Goal: Information Seeking & Learning: Find specific fact

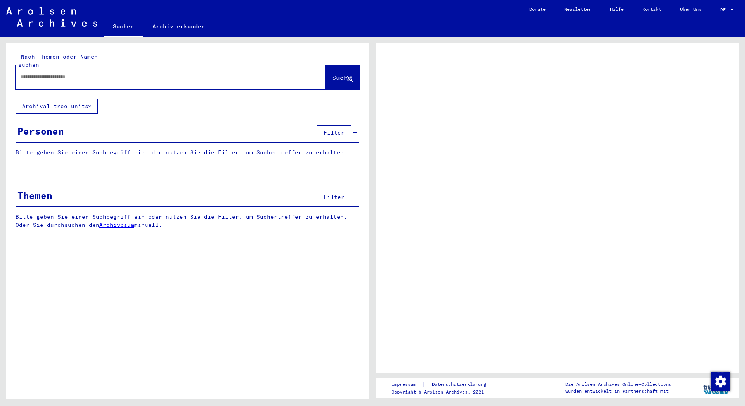
click at [38, 73] on input "text" at bounding box center [163, 77] width 287 height 8
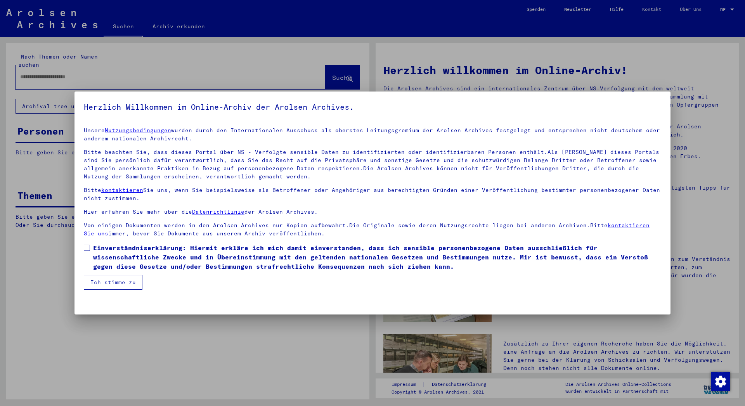
click at [84, 246] on span at bounding box center [87, 248] width 6 height 6
click at [119, 283] on button "Ich stimme zu" at bounding box center [113, 282] width 59 height 15
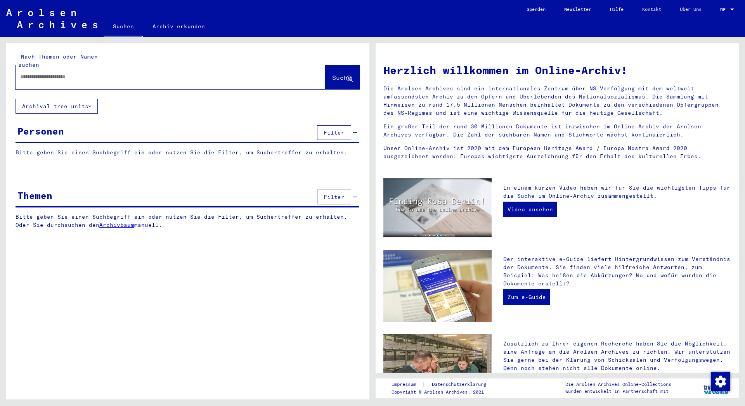
click at [36, 73] on input "text" at bounding box center [161, 77] width 282 height 8
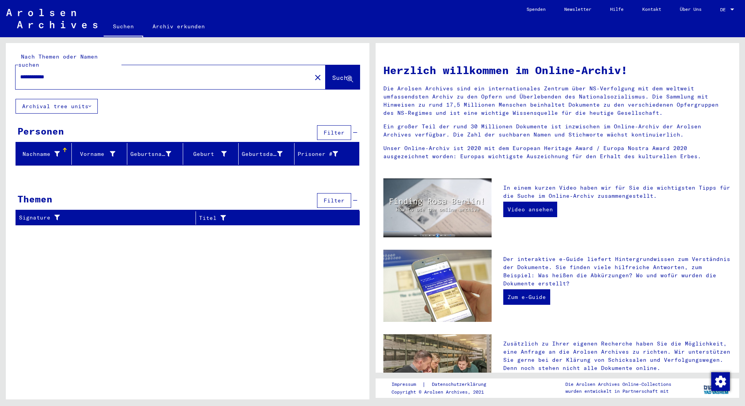
type input "**********"
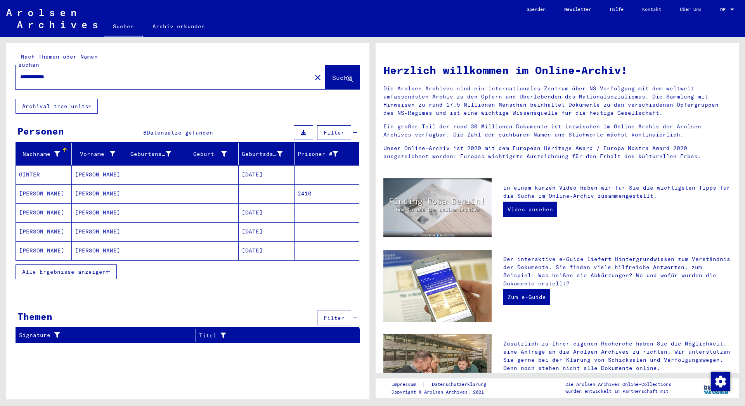
click at [29, 185] on mat-cell "[PERSON_NAME]" at bounding box center [44, 193] width 56 height 19
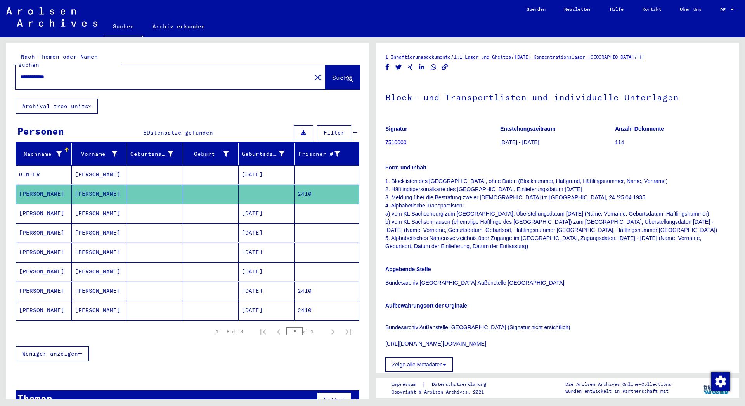
click at [34, 283] on mat-cell "[PERSON_NAME]" at bounding box center [44, 291] width 56 height 19
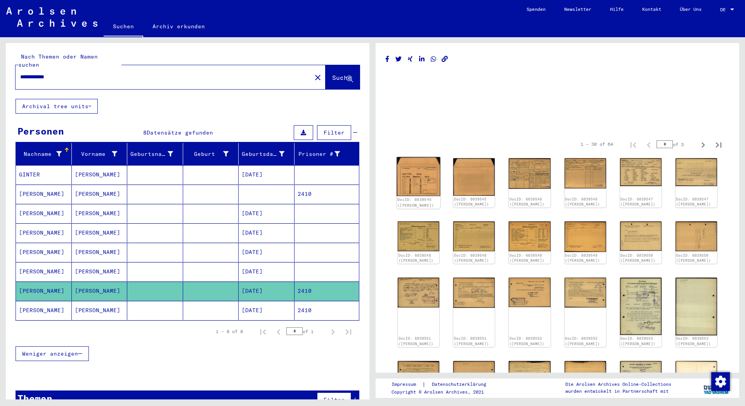
click at [418, 185] on img at bounding box center [418, 176] width 44 height 39
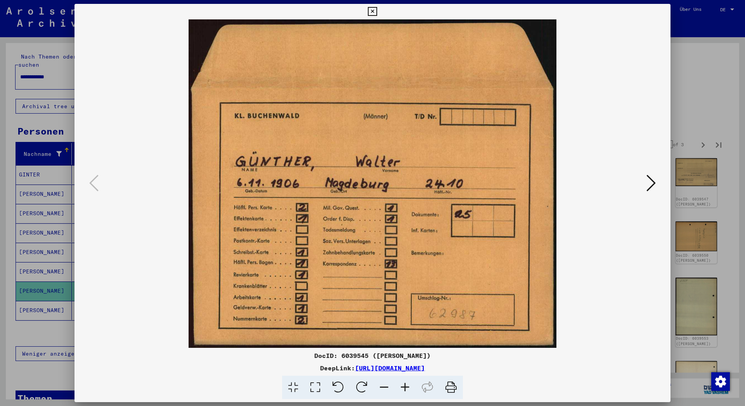
click at [651, 181] on icon at bounding box center [650, 183] width 9 height 19
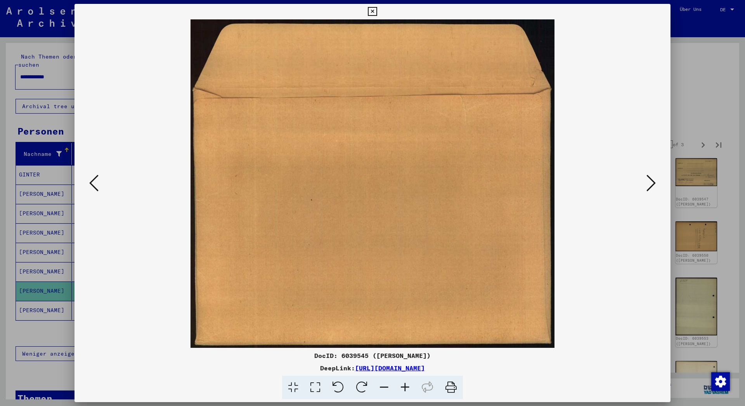
click at [651, 181] on icon at bounding box center [650, 183] width 9 height 19
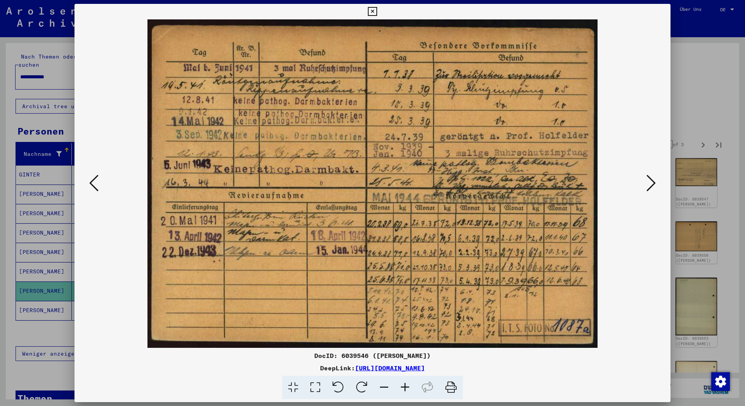
click at [651, 181] on icon at bounding box center [650, 183] width 9 height 19
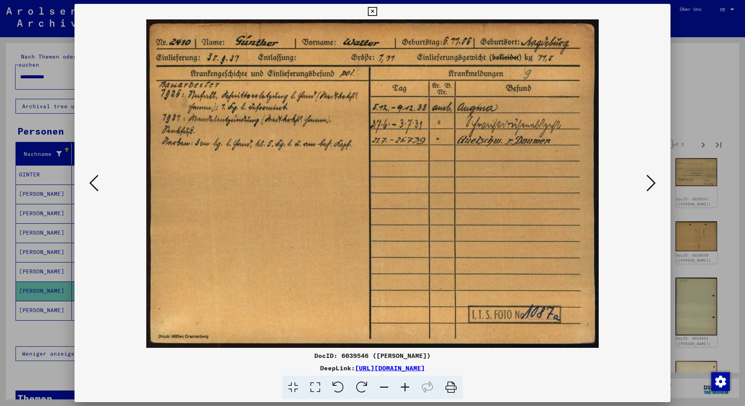
click at [90, 183] on icon at bounding box center [93, 183] width 9 height 19
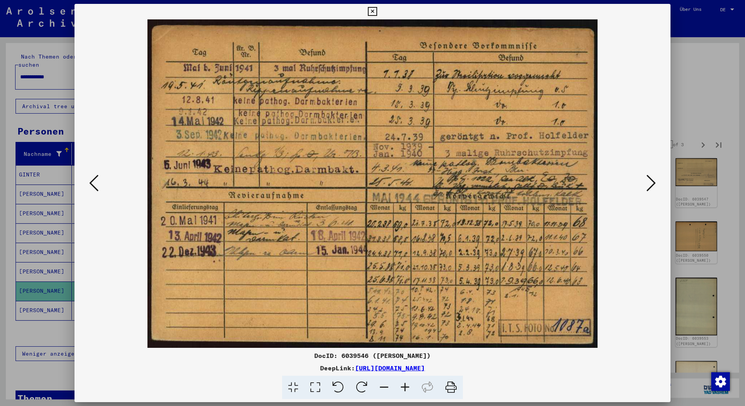
click at [652, 179] on icon at bounding box center [650, 183] width 9 height 19
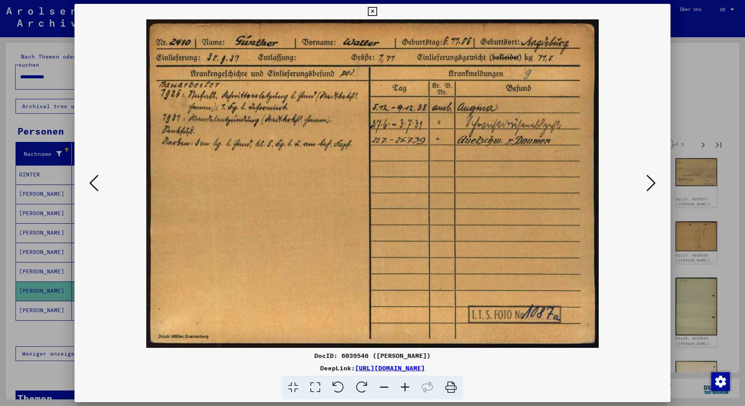
click at [654, 178] on icon at bounding box center [650, 183] width 9 height 19
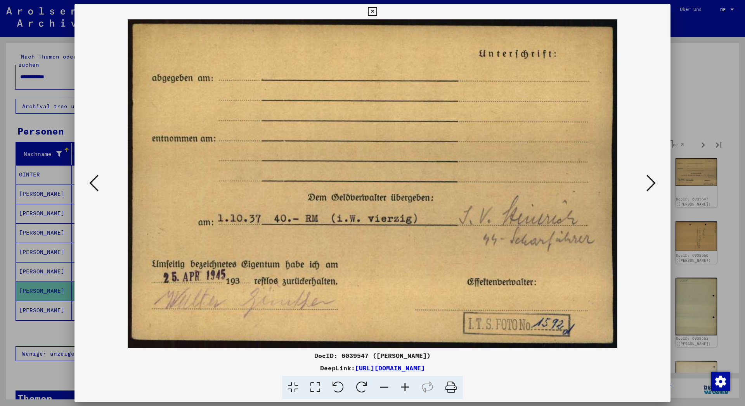
click at [652, 183] on icon at bounding box center [650, 183] width 9 height 19
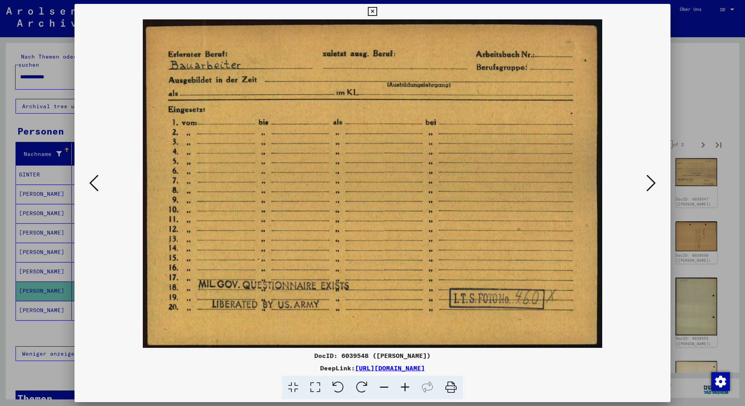
click at [652, 183] on icon at bounding box center [650, 183] width 9 height 19
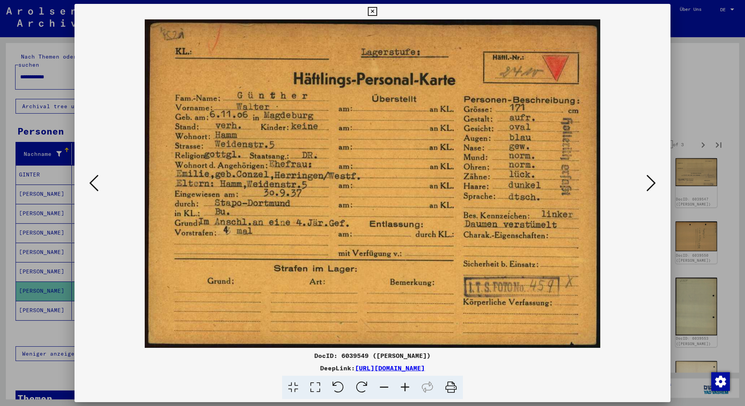
click at [652, 184] on icon at bounding box center [650, 183] width 9 height 19
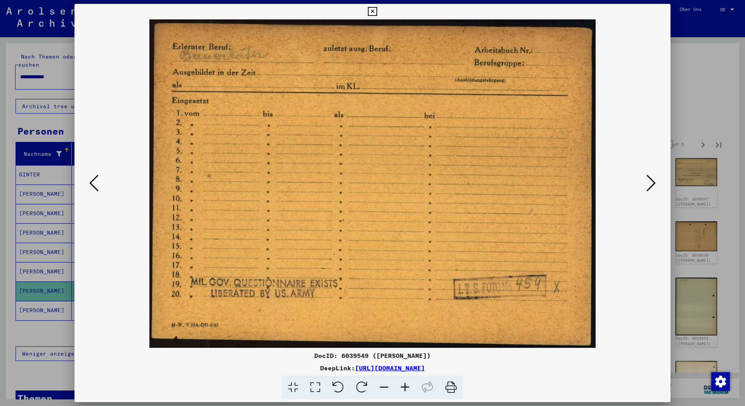
click at [651, 182] on icon at bounding box center [650, 183] width 9 height 19
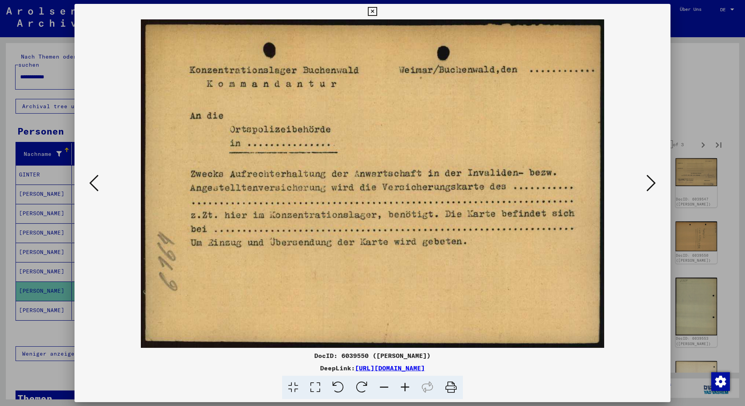
click at [650, 182] on icon at bounding box center [650, 183] width 9 height 19
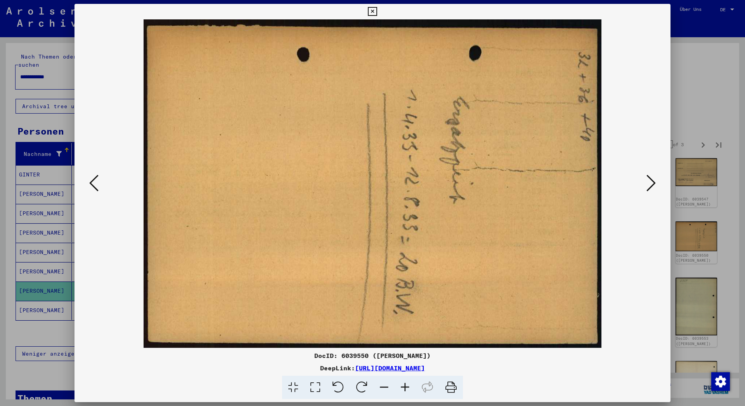
click at [650, 182] on icon at bounding box center [650, 183] width 9 height 19
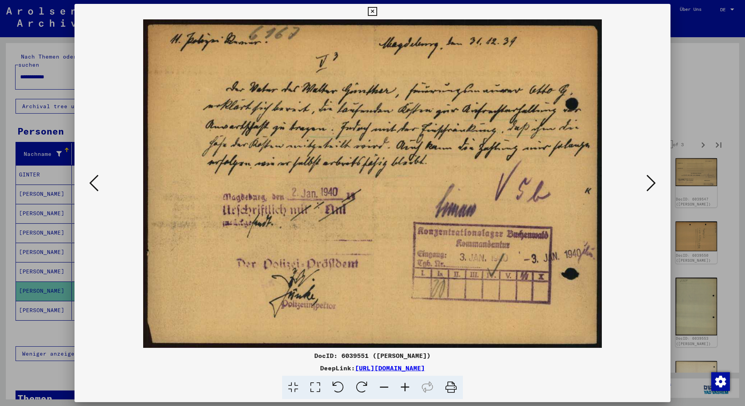
click at [651, 182] on icon at bounding box center [650, 183] width 9 height 19
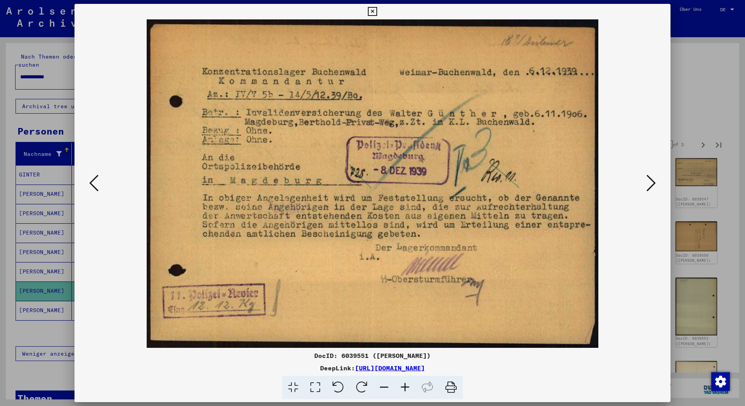
click at [652, 180] on icon at bounding box center [650, 183] width 9 height 19
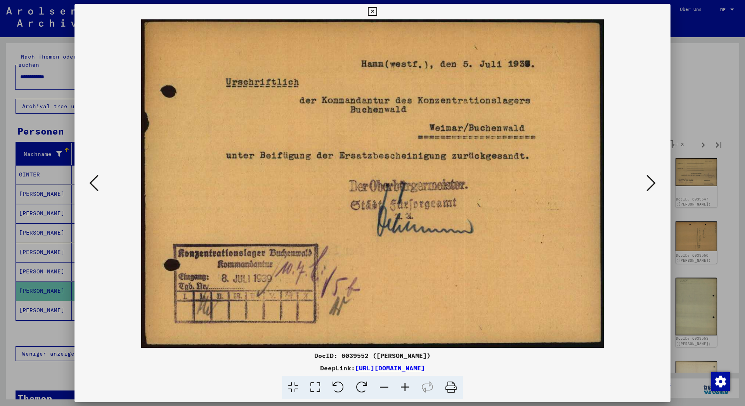
click at [652, 180] on icon at bounding box center [650, 183] width 9 height 19
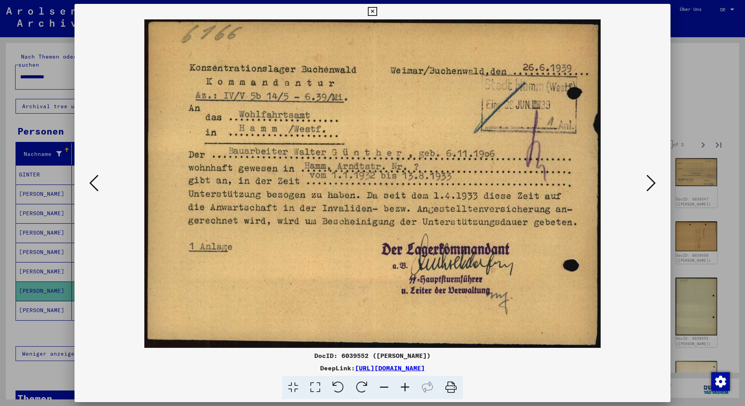
click at [652, 180] on icon at bounding box center [650, 183] width 9 height 19
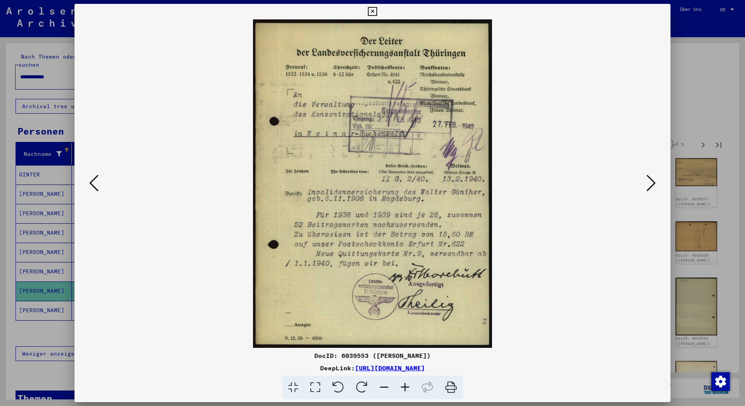
click at [653, 181] on icon at bounding box center [650, 183] width 9 height 19
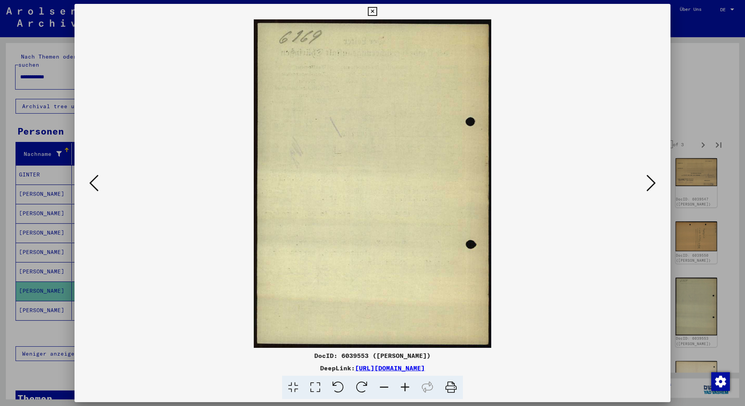
click at [653, 181] on icon at bounding box center [650, 183] width 9 height 19
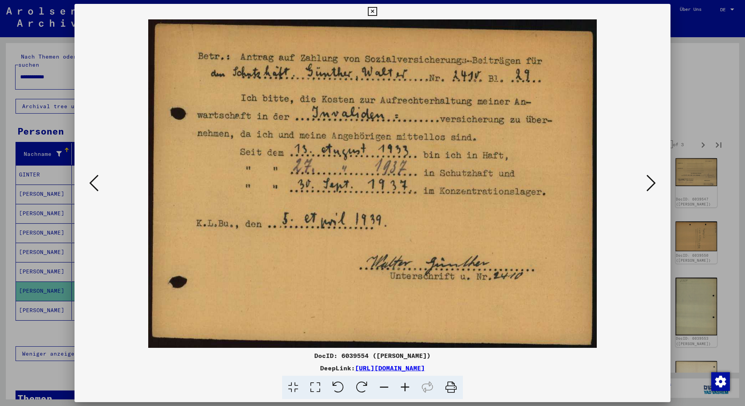
click at [653, 181] on icon at bounding box center [650, 183] width 9 height 19
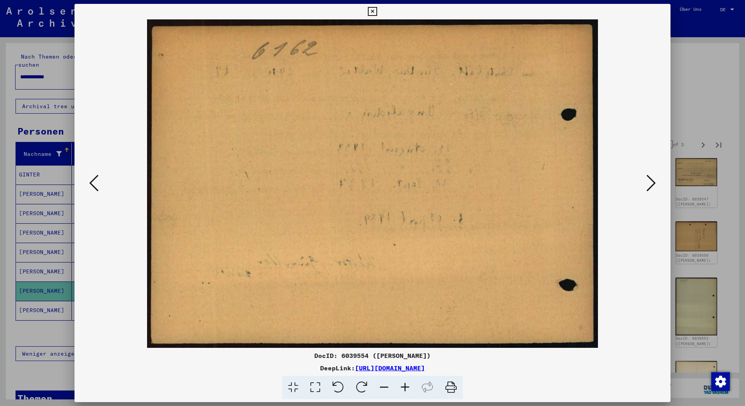
click at [653, 181] on icon at bounding box center [650, 183] width 9 height 19
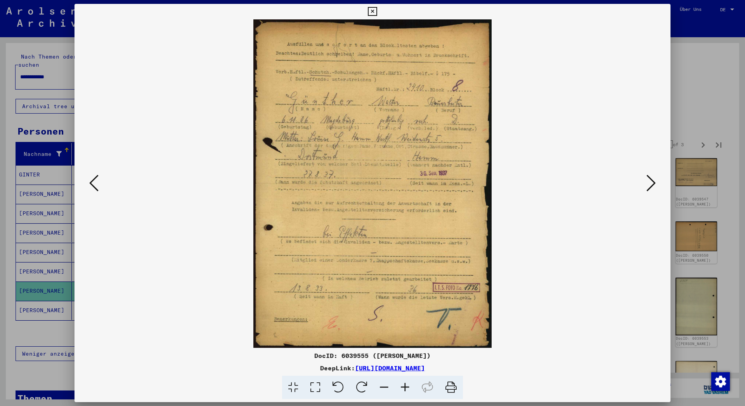
click at [651, 183] on icon at bounding box center [650, 183] width 9 height 19
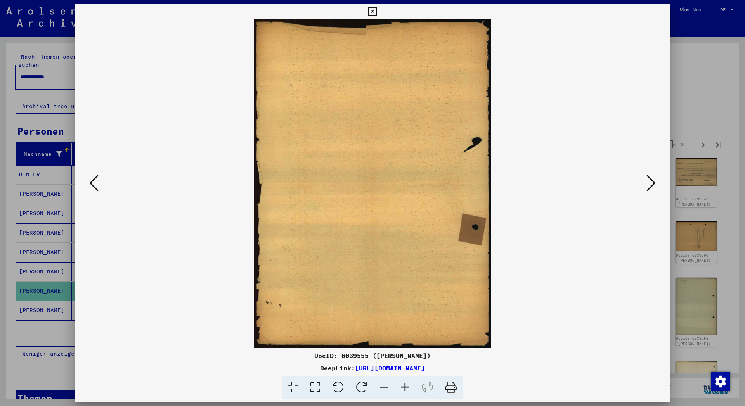
click at [651, 183] on icon at bounding box center [650, 183] width 9 height 19
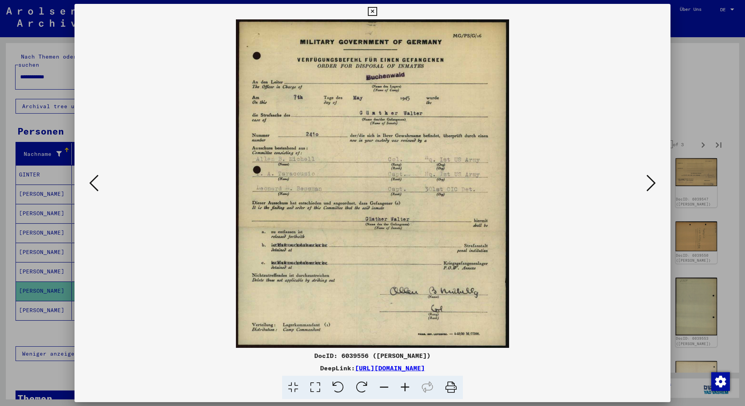
click at [653, 182] on icon at bounding box center [650, 183] width 9 height 19
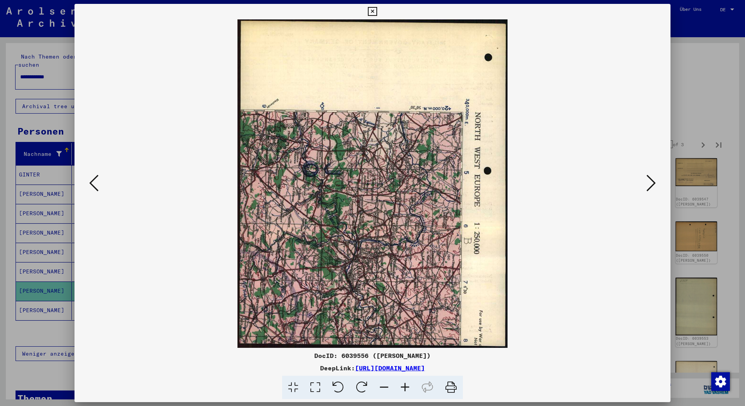
click at [653, 181] on icon at bounding box center [650, 183] width 9 height 19
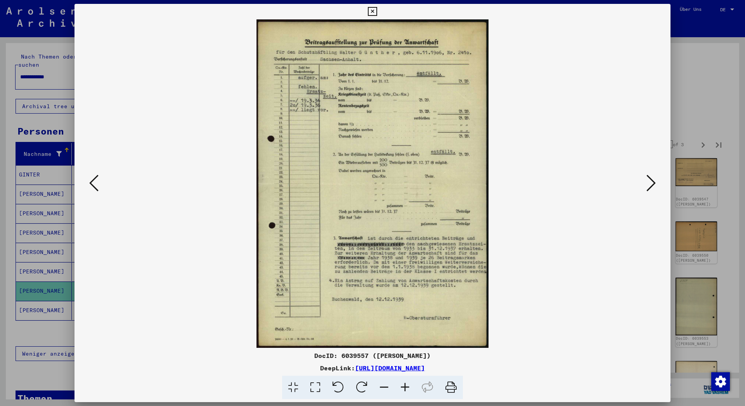
click at [655, 181] on icon at bounding box center [650, 183] width 9 height 19
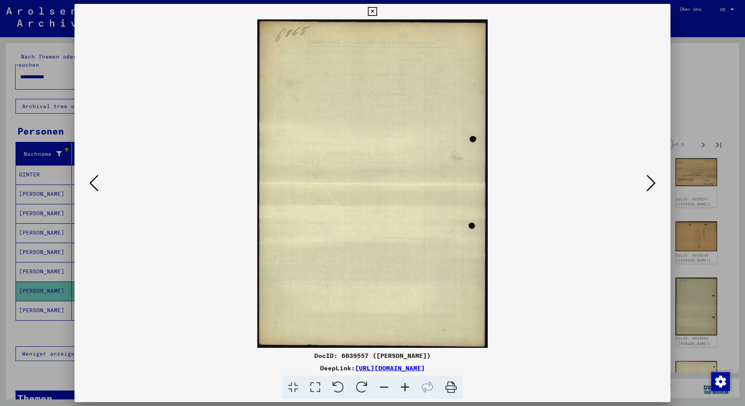
click at [655, 181] on icon at bounding box center [650, 183] width 9 height 19
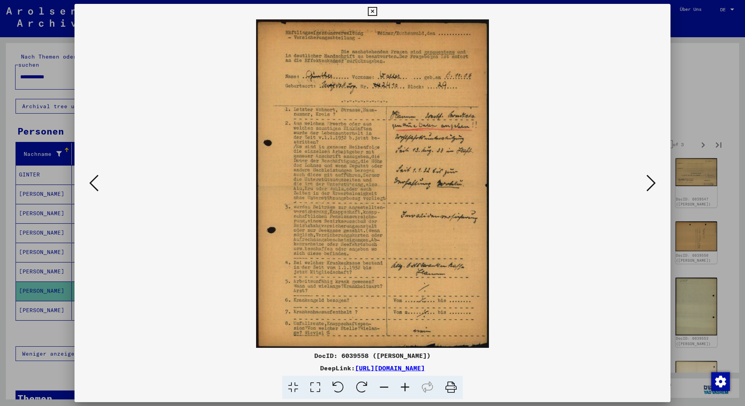
click at [655, 181] on icon at bounding box center [650, 183] width 9 height 19
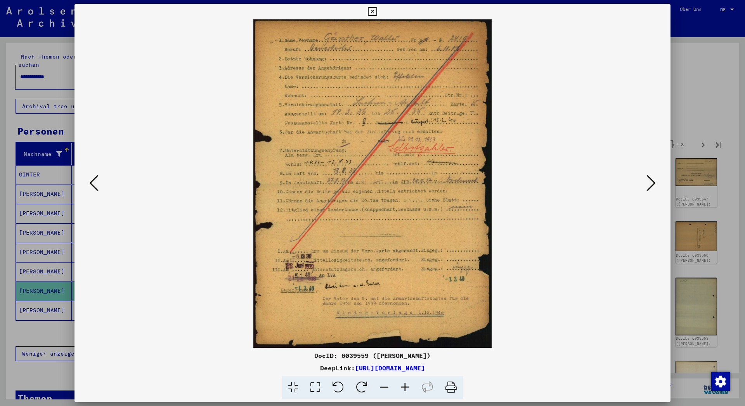
click at [655, 181] on icon at bounding box center [650, 183] width 9 height 19
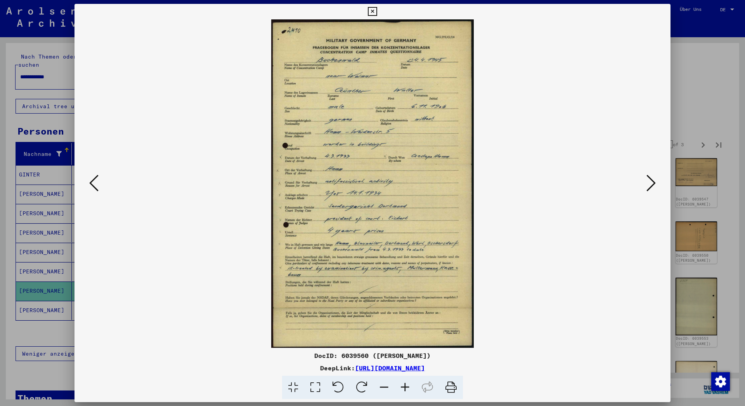
click at [652, 183] on icon at bounding box center [650, 183] width 9 height 19
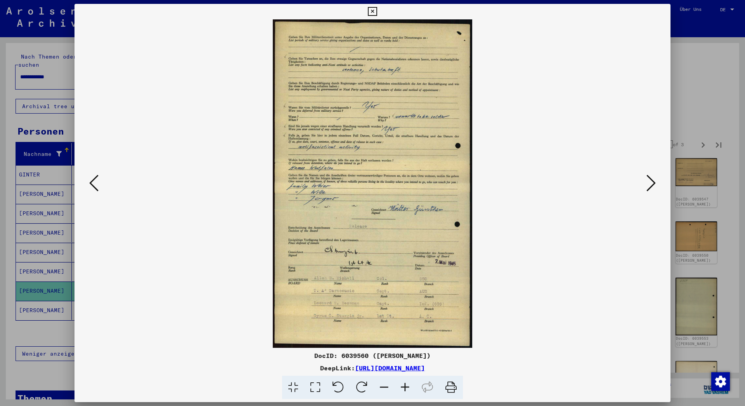
click at [652, 182] on icon at bounding box center [650, 183] width 9 height 19
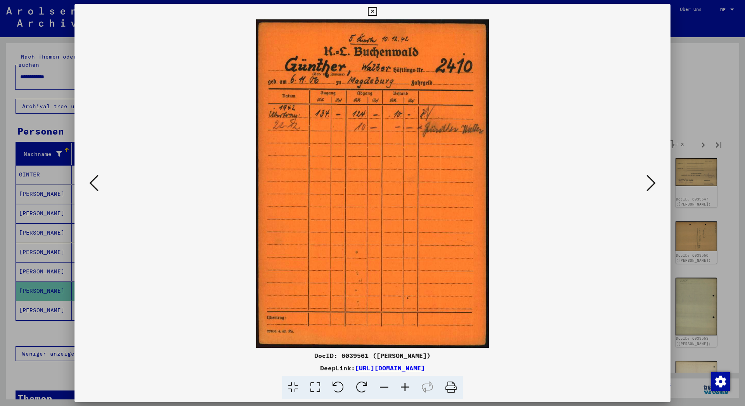
click at [651, 182] on icon at bounding box center [650, 183] width 9 height 19
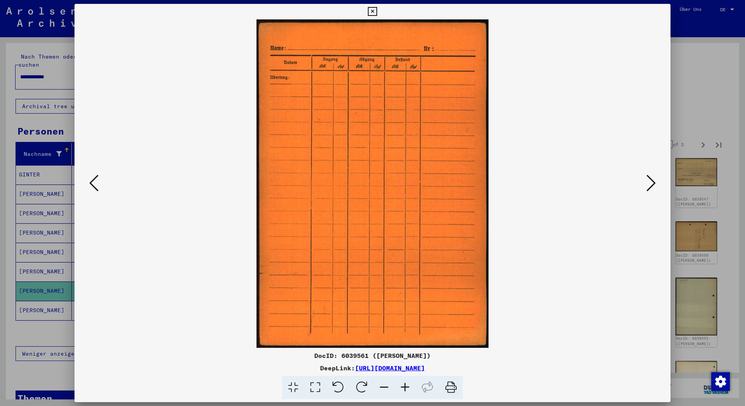
click at [651, 182] on icon at bounding box center [650, 183] width 9 height 19
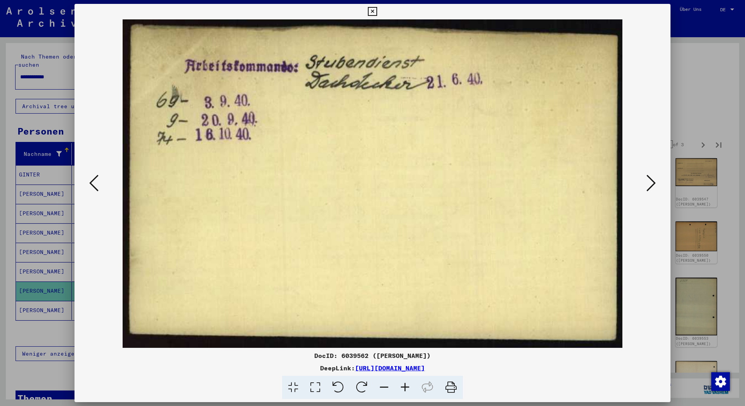
click at [652, 180] on icon at bounding box center [650, 183] width 9 height 19
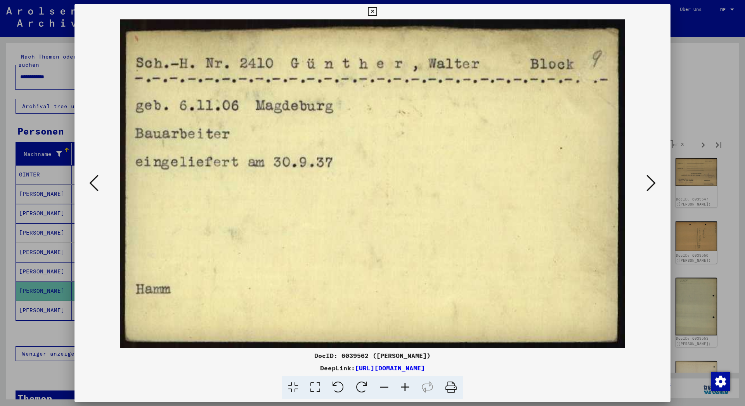
click at [653, 177] on icon at bounding box center [650, 183] width 9 height 19
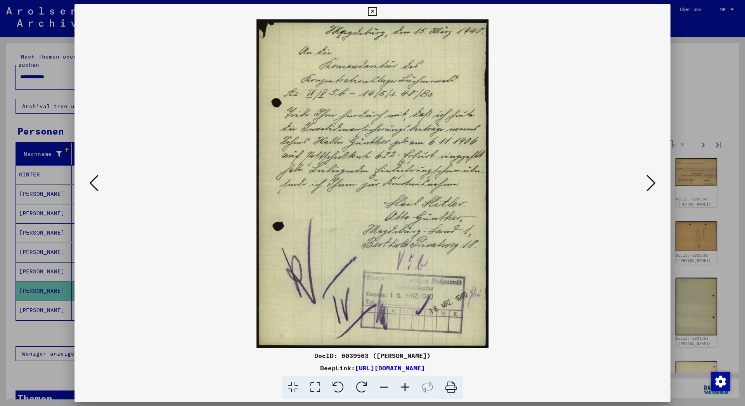
click at [651, 185] on icon at bounding box center [650, 183] width 9 height 19
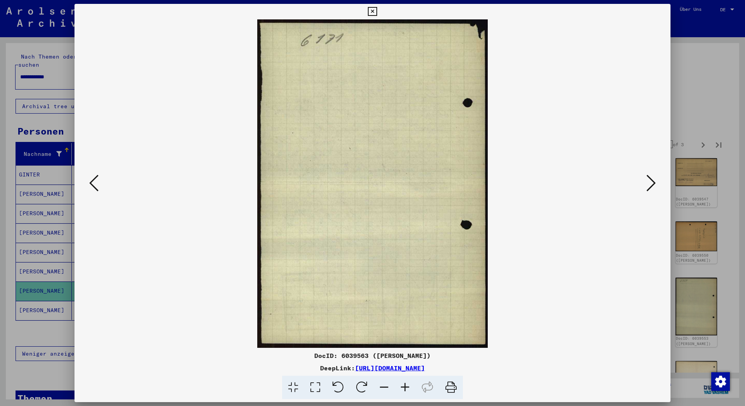
click at [651, 185] on icon at bounding box center [650, 183] width 9 height 19
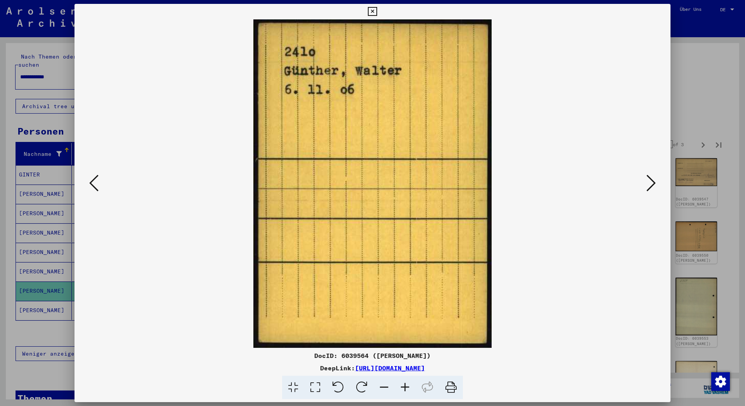
click at [651, 185] on icon at bounding box center [650, 183] width 9 height 19
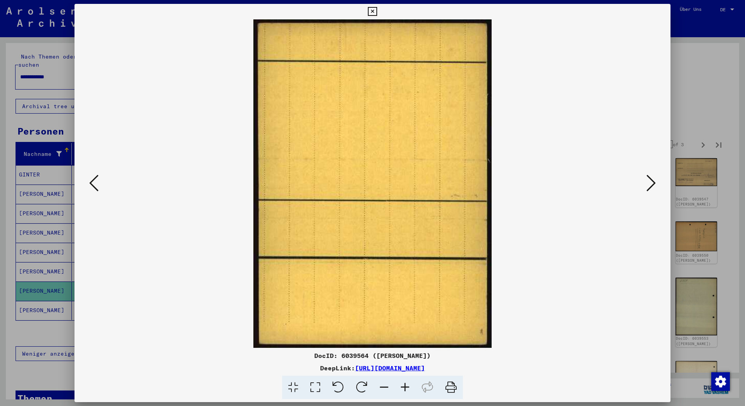
click at [90, 181] on icon at bounding box center [93, 183] width 9 height 19
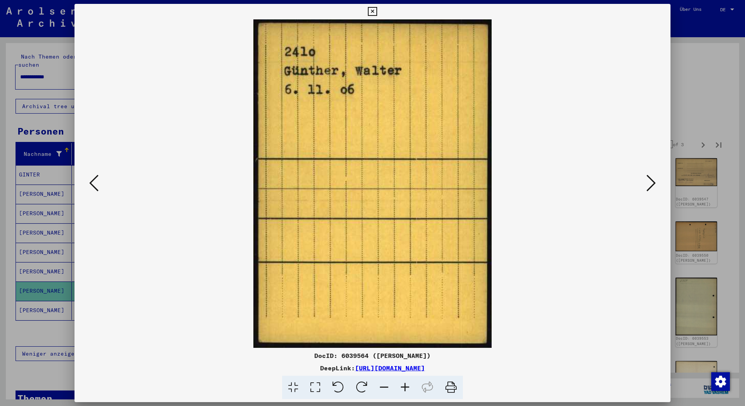
click at [652, 183] on icon at bounding box center [650, 183] width 9 height 19
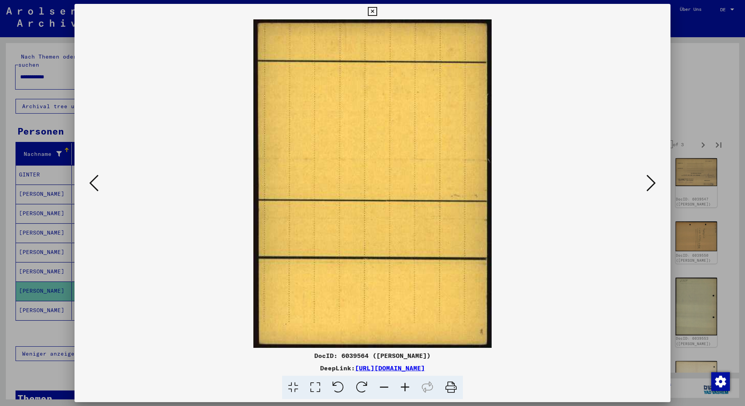
click at [652, 183] on icon at bounding box center [650, 183] width 9 height 19
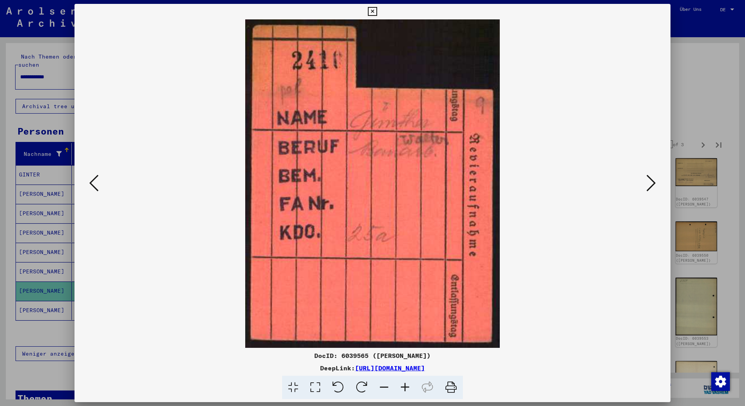
click at [653, 184] on icon at bounding box center [650, 183] width 9 height 19
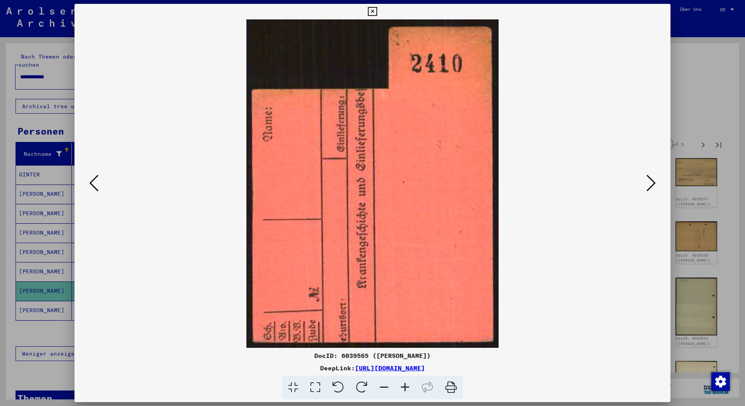
click at [653, 184] on icon at bounding box center [650, 183] width 9 height 19
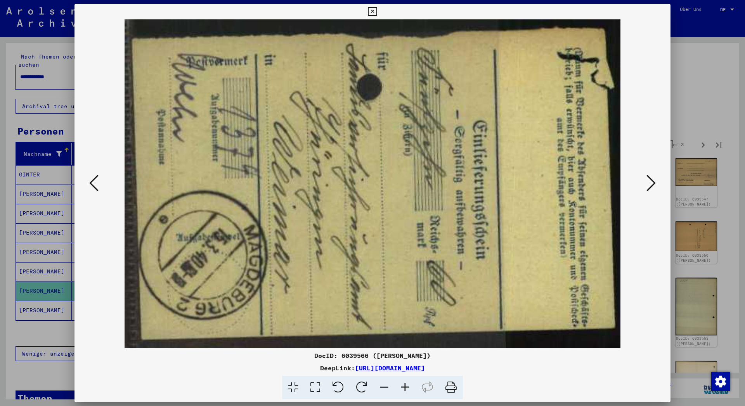
click at [653, 184] on icon at bounding box center [650, 183] width 9 height 19
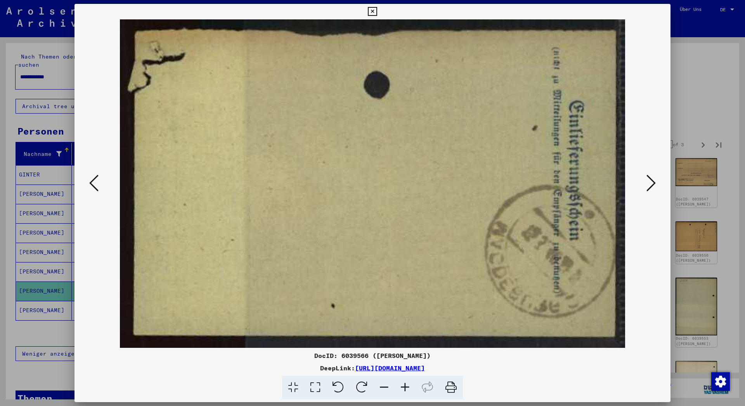
click at [653, 184] on icon at bounding box center [650, 183] width 9 height 19
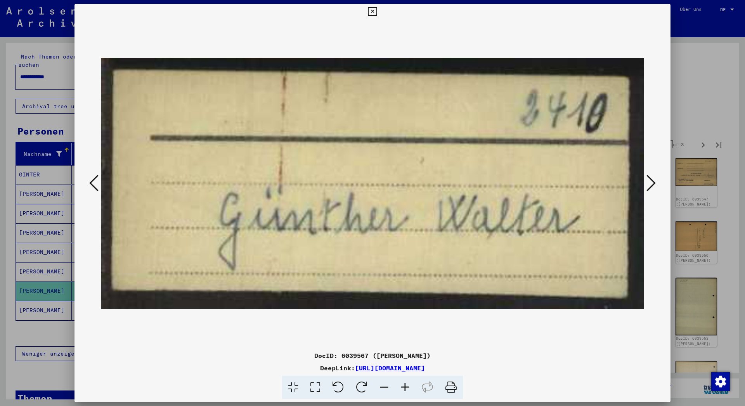
click at [653, 184] on icon at bounding box center [650, 183] width 9 height 19
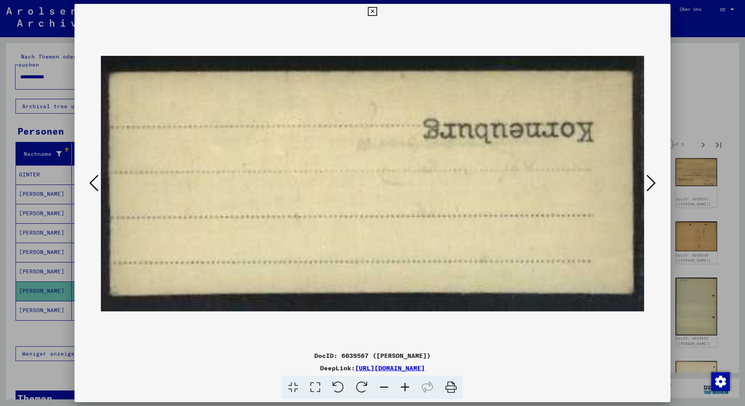
click at [653, 184] on icon at bounding box center [650, 183] width 9 height 19
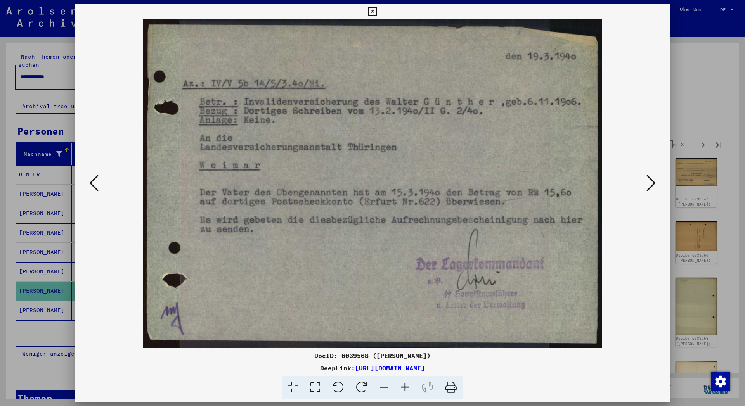
click at [651, 183] on icon at bounding box center [650, 183] width 9 height 19
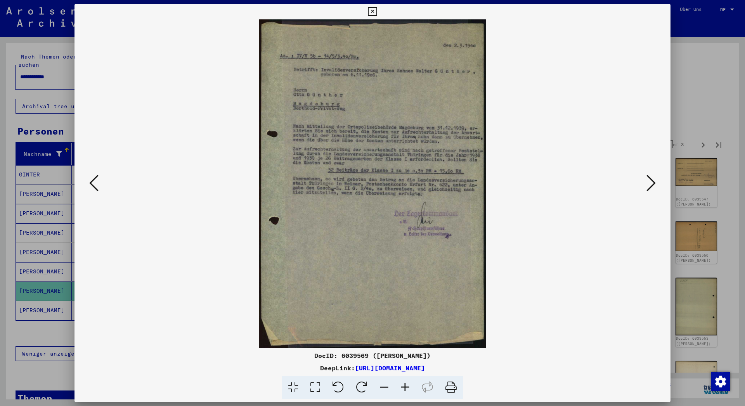
click at [647, 183] on icon at bounding box center [650, 183] width 9 height 19
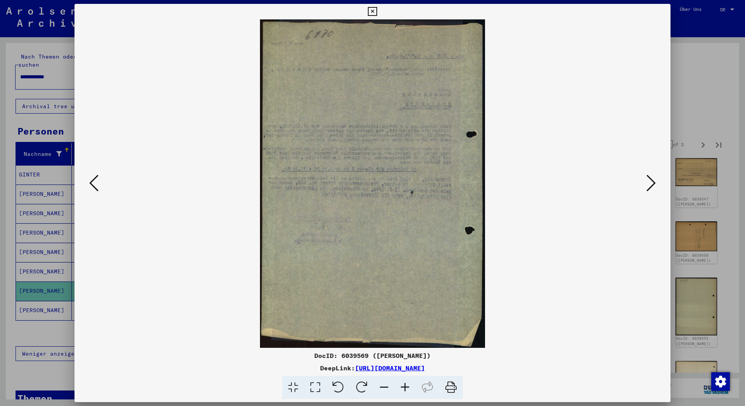
click at [647, 183] on icon at bounding box center [650, 183] width 9 height 19
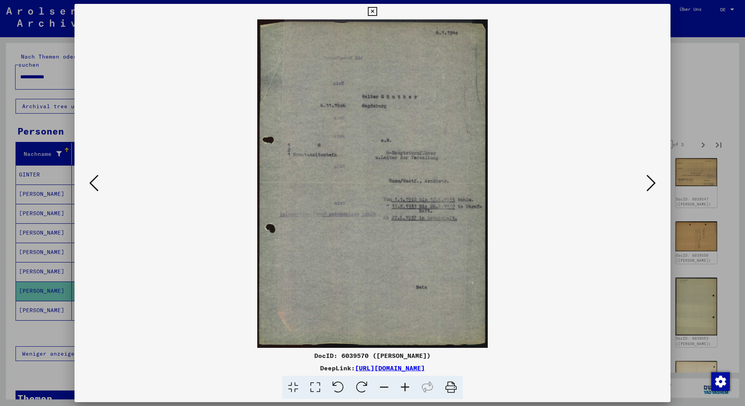
click at [647, 183] on icon at bounding box center [650, 183] width 9 height 19
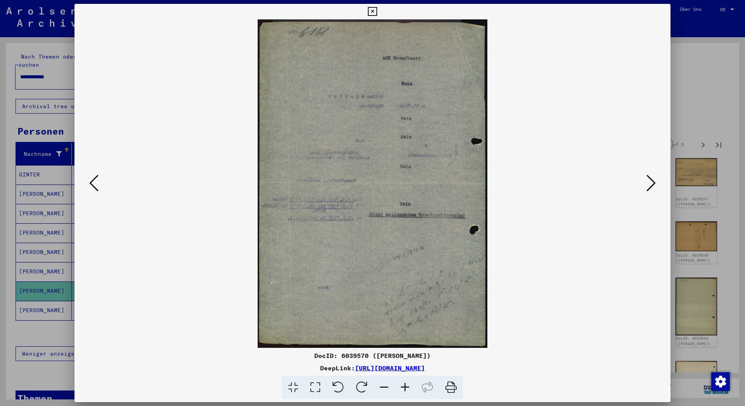
click at [92, 183] on icon at bounding box center [93, 183] width 9 height 19
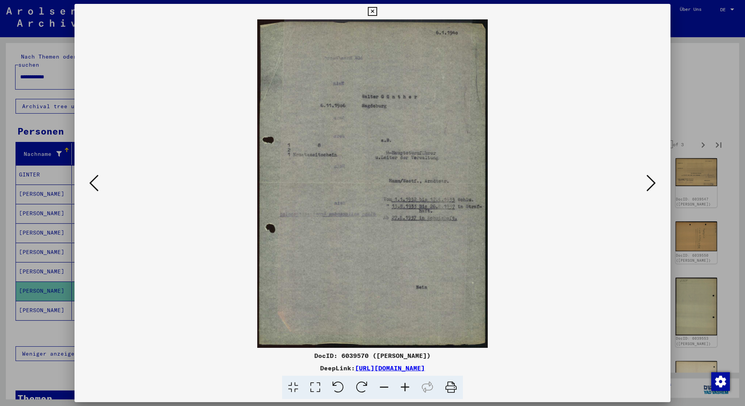
click at [649, 180] on icon at bounding box center [650, 183] width 9 height 19
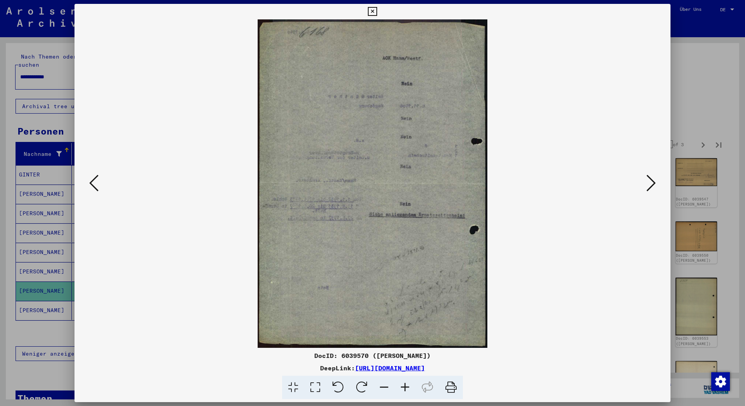
click at [649, 180] on icon at bounding box center [650, 183] width 9 height 19
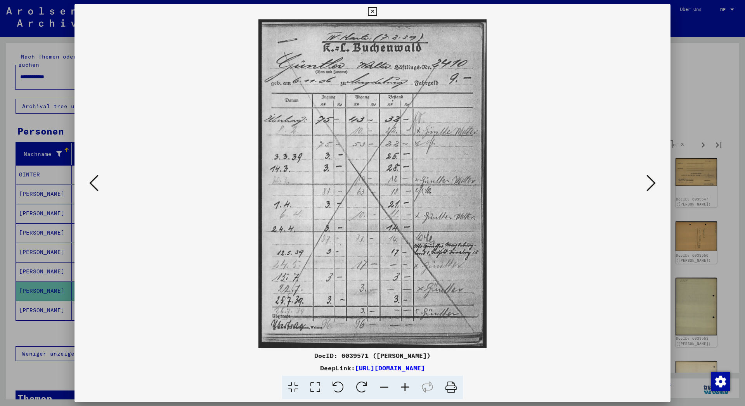
click at [649, 180] on icon at bounding box center [650, 183] width 9 height 19
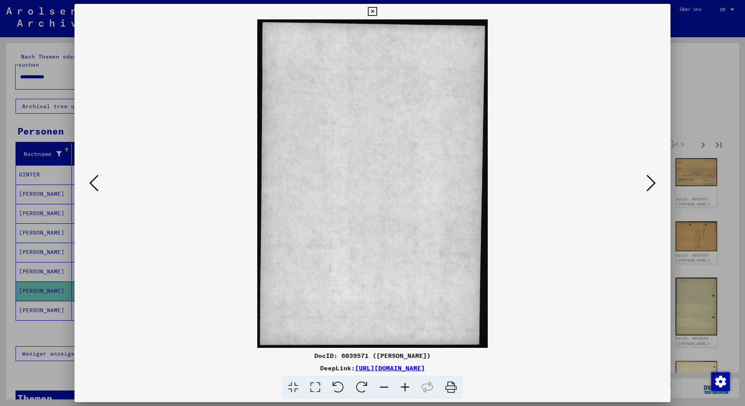
click at [649, 180] on icon at bounding box center [650, 183] width 9 height 19
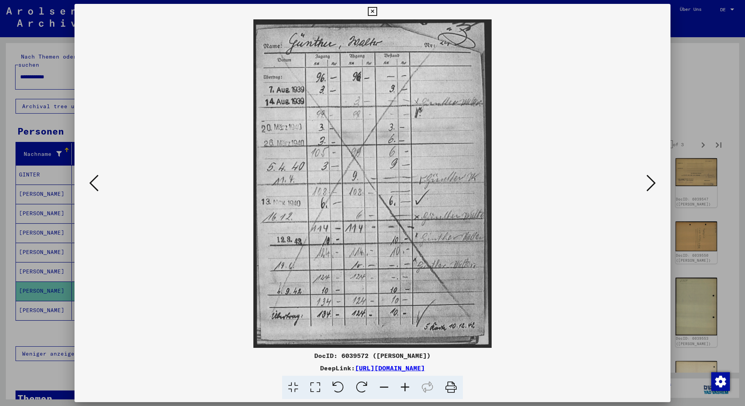
click at [649, 180] on icon at bounding box center [650, 183] width 9 height 19
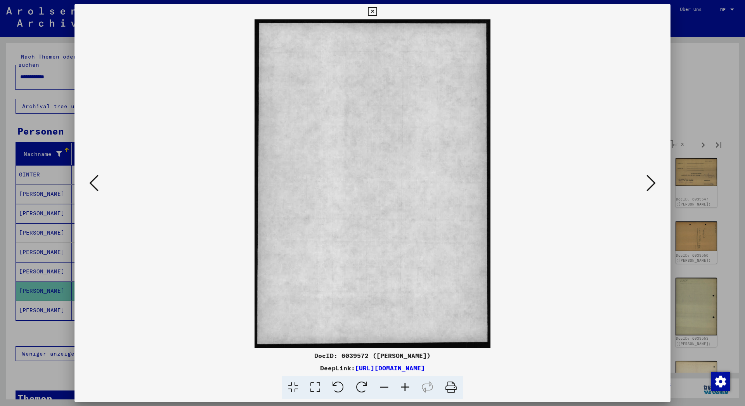
click at [649, 180] on icon at bounding box center [650, 183] width 9 height 19
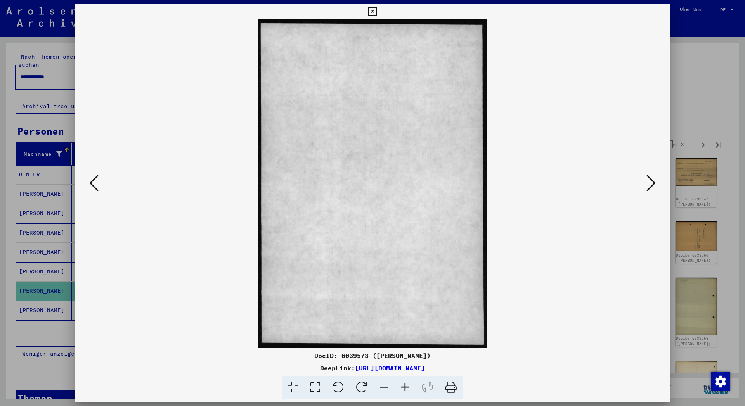
click at [649, 180] on icon at bounding box center [650, 183] width 9 height 19
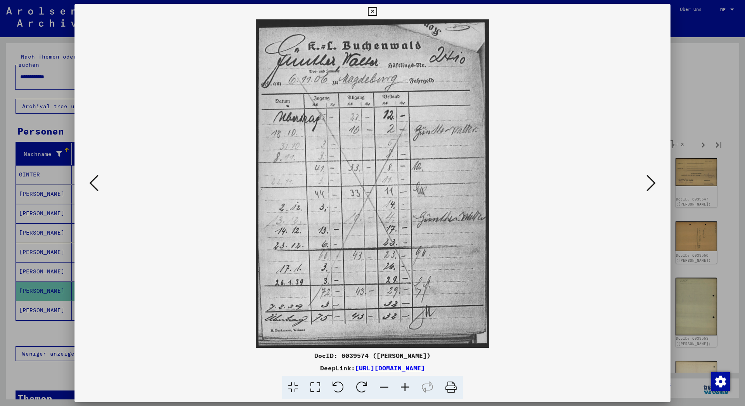
click at [649, 180] on icon at bounding box center [650, 183] width 9 height 19
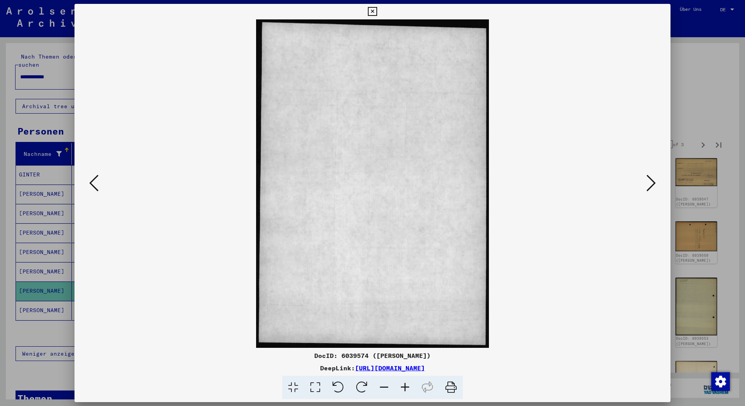
click at [649, 180] on icon at bounding box center [650, 183] width 9 height 19
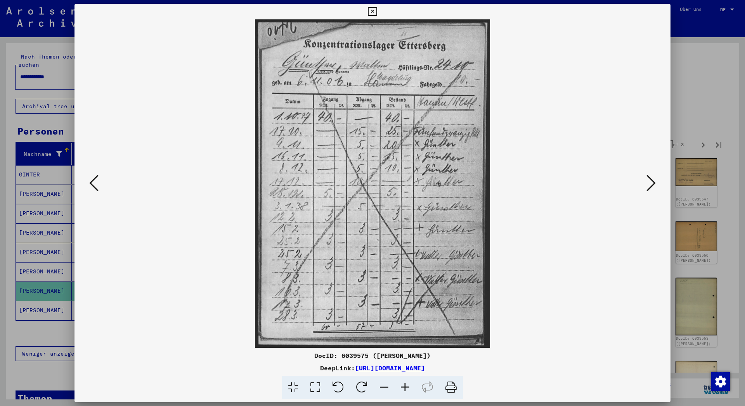
click at [649, 180] on icon at bounding box center [650, 183] width 9 height 19
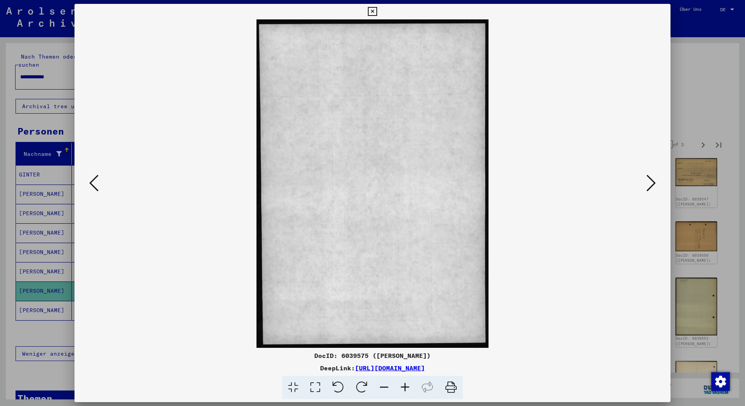
click at [649, 180] on icon at bounding box center [650, 183] width 9 height 19
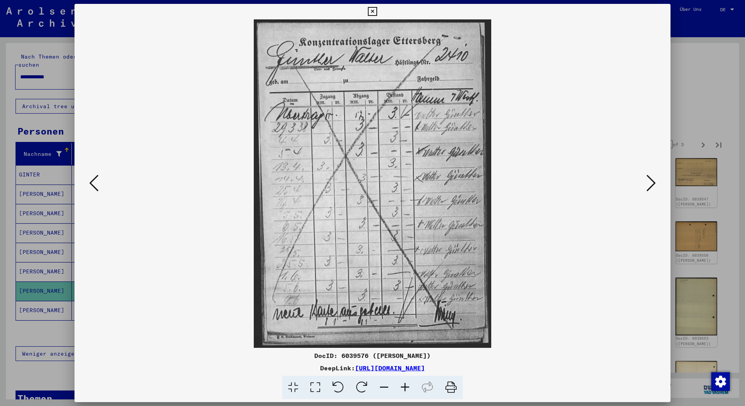
click at [649, 178] on icon at bounding box center [650, 183] width 9 height 19
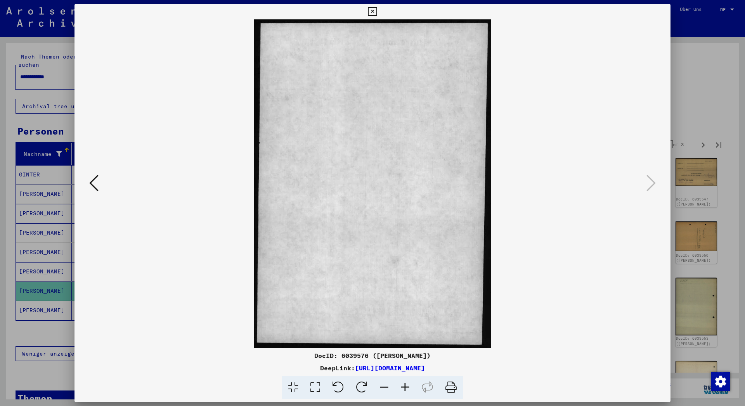
click at [92, 184] on icon at bounding box center [93, 183] width 9 height 19
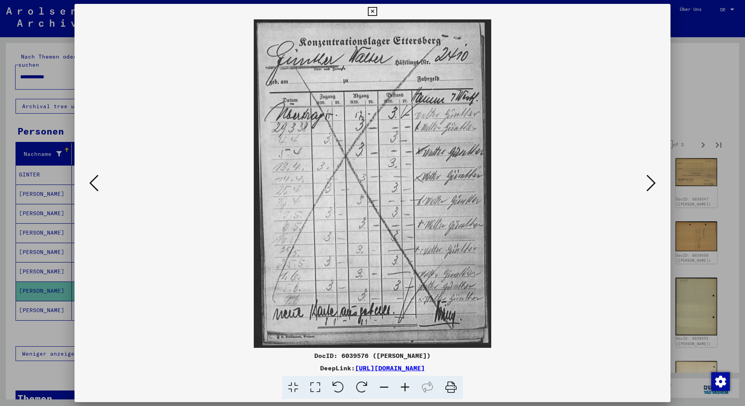
click at [377, 10] on icon at bounding box center [372, 11] width 9 height 9
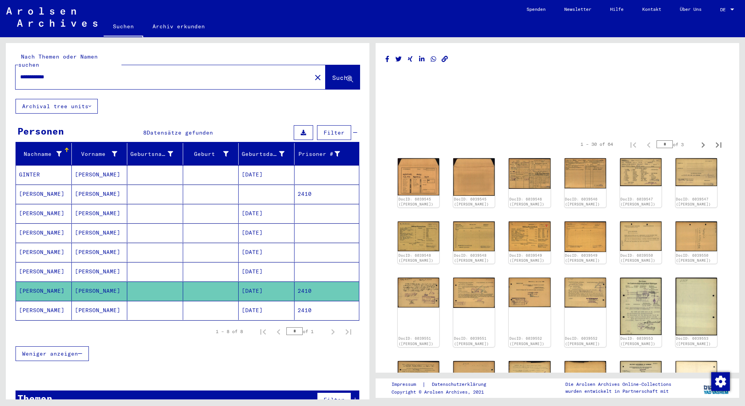
click at [32, 303] on mat-cell "[PERSON_NAME]" at bounding box center [44, 310] width 56 height 19
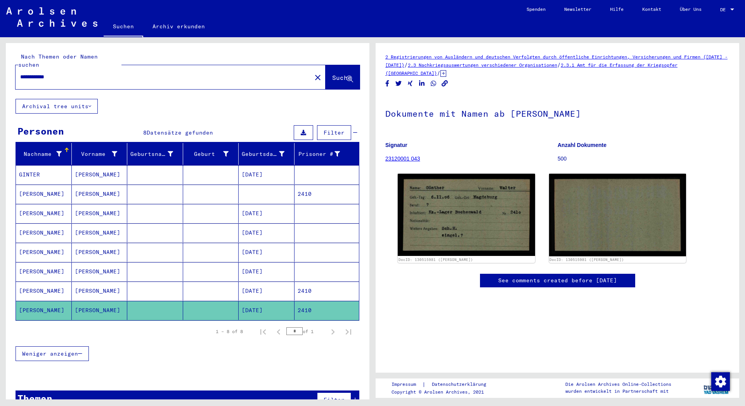
click at [80, 188] on mat-cell "[PERSON_NAME]" at bounding box center [100, 194] width 56 height 19
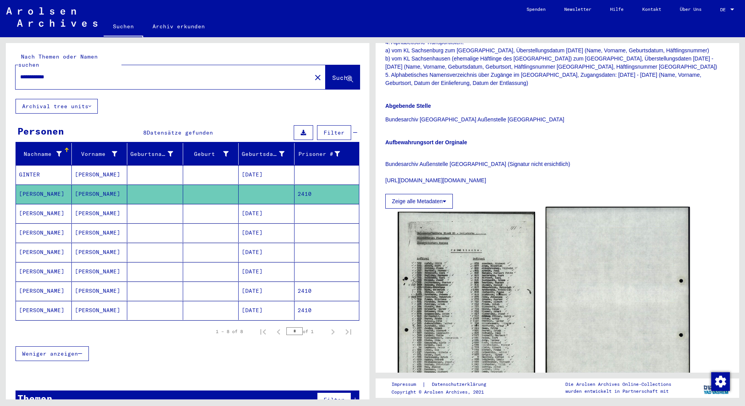
scroll to position [293, 0]
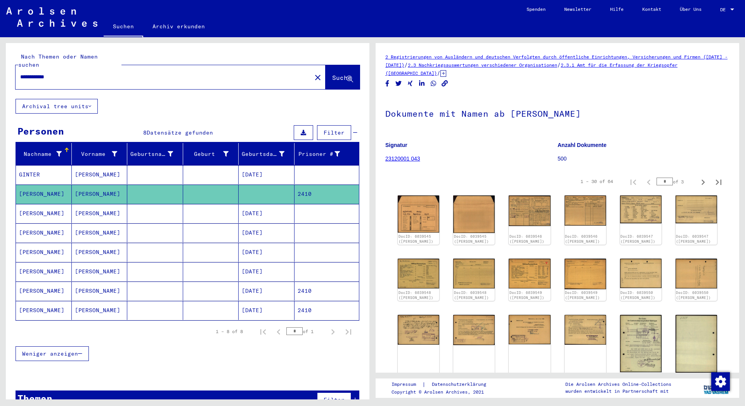
click at [91, 185] on mat-cell "[PERSON_NAME]" at bounding box center [100, 194] width 56 height 19
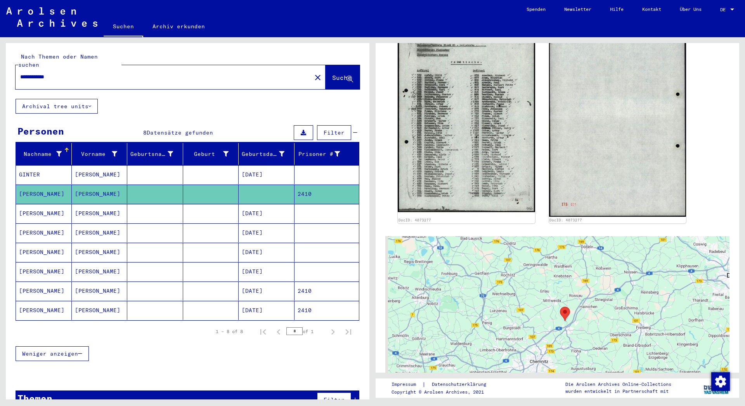
scroll to position [461, 0]
